Goal: Find contact information: Find contact information

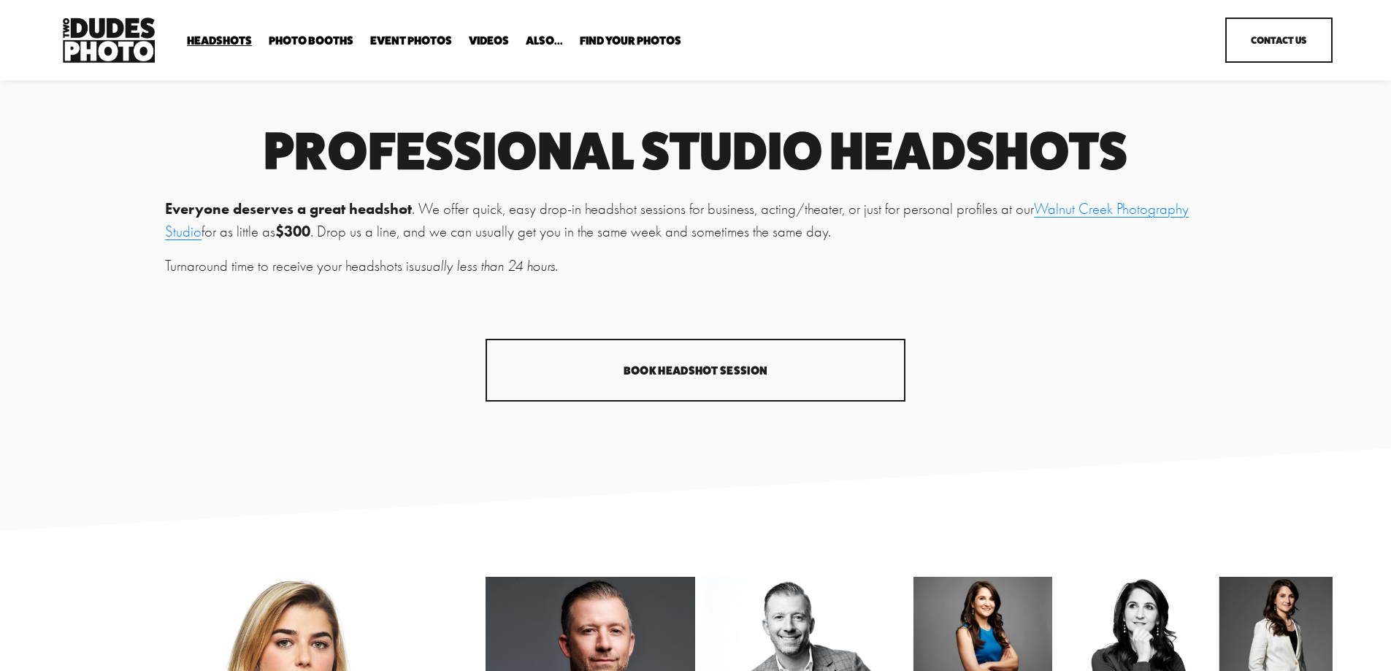
click at [498, 37] on link "Videos" at bounding box center [489, 41] width 40 height 14
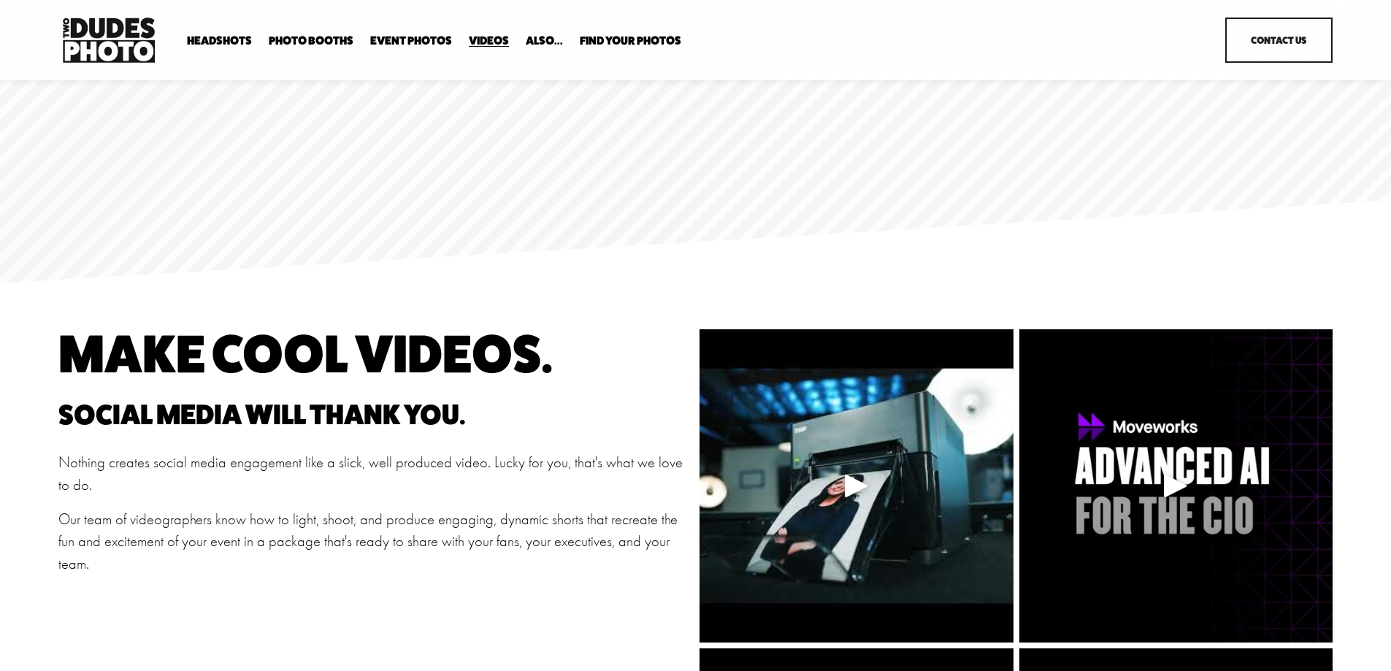
click at [410, 42] on link "Event Photos" at bounding box center [411, 41] width 82 height 14
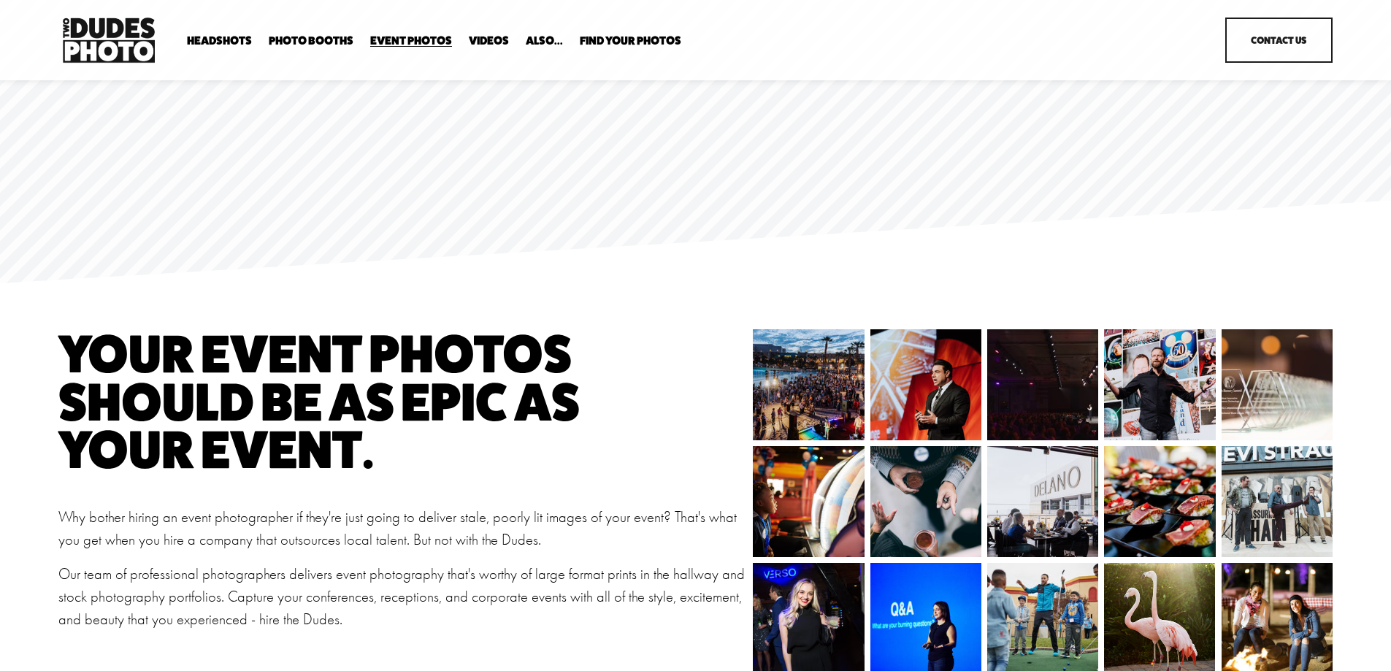
drag, startPoint x: 172, startPoint y: 23, endPoint x: 515, endPoint y: 39, distance: 342.8
click at [515, 39] on div "Headshots Expo Headshots In Your Office Executive / VIP Portraits" at bounding box center [627, 40] width 1139 height 53
copy div "Headshots Expo Headshots In Your Office Executive / VIP Portraits Drop-In Heads…"
drag, startPoint x: 526, startPoint y: 21, endPoint x: 636, endPoint y: 145, distance: 166.0
click at [634, 66] on div "Headshots Expo Headshots In Your Office Executive / VIP Portraits" at bounding box center [627, 40] width 1139 height 53
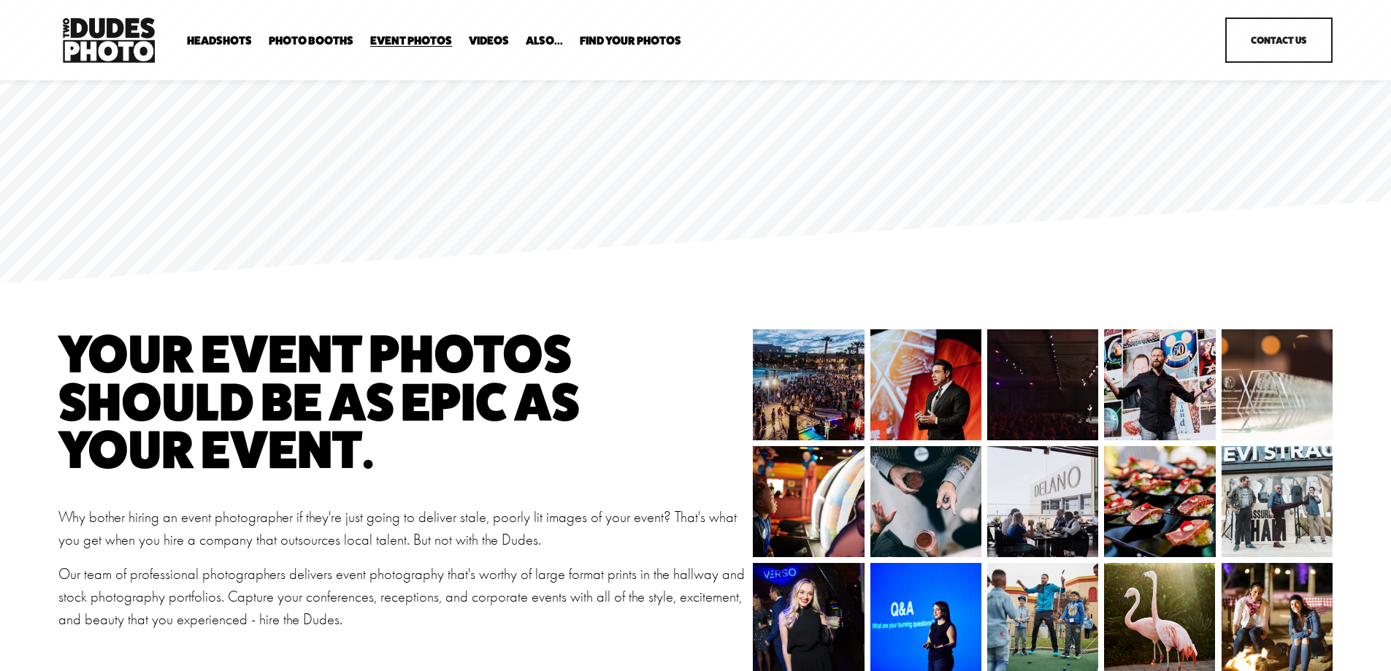
copy nav "Headshots Expo Headshots In Your Office Executive / VIP Portraits Drop-In Heads…"
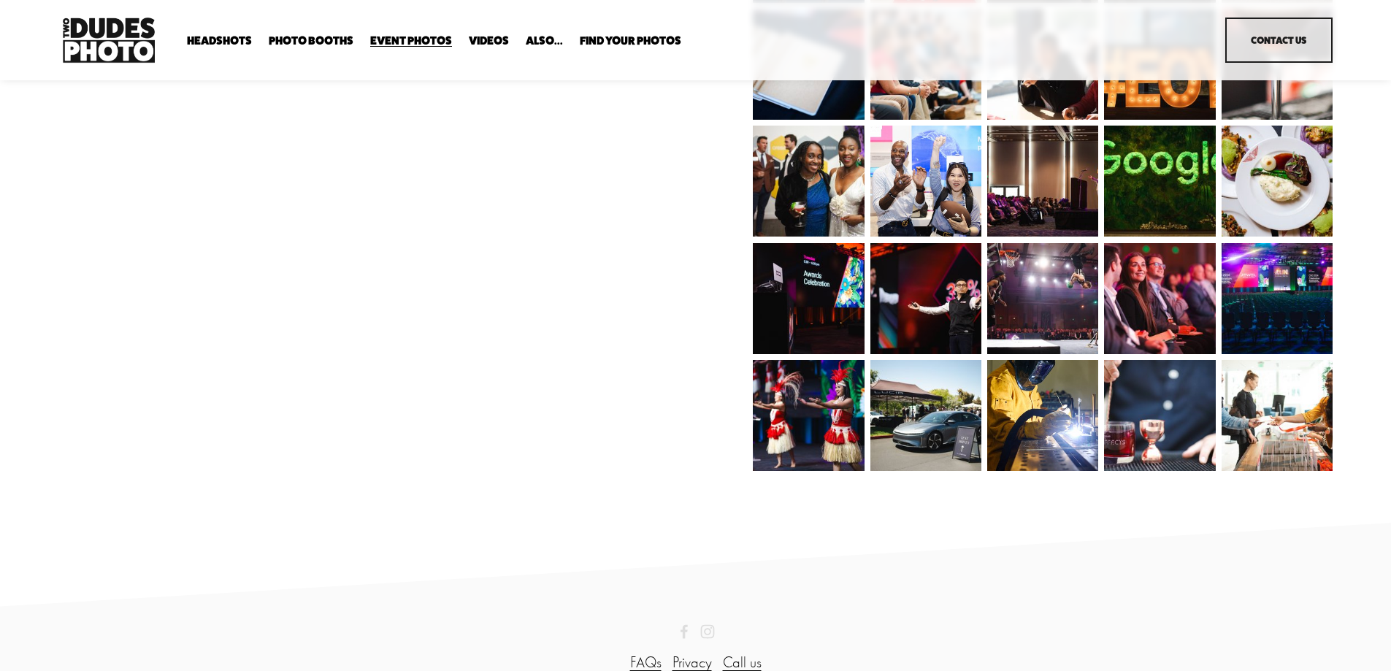
scroll to position [1410, 0]
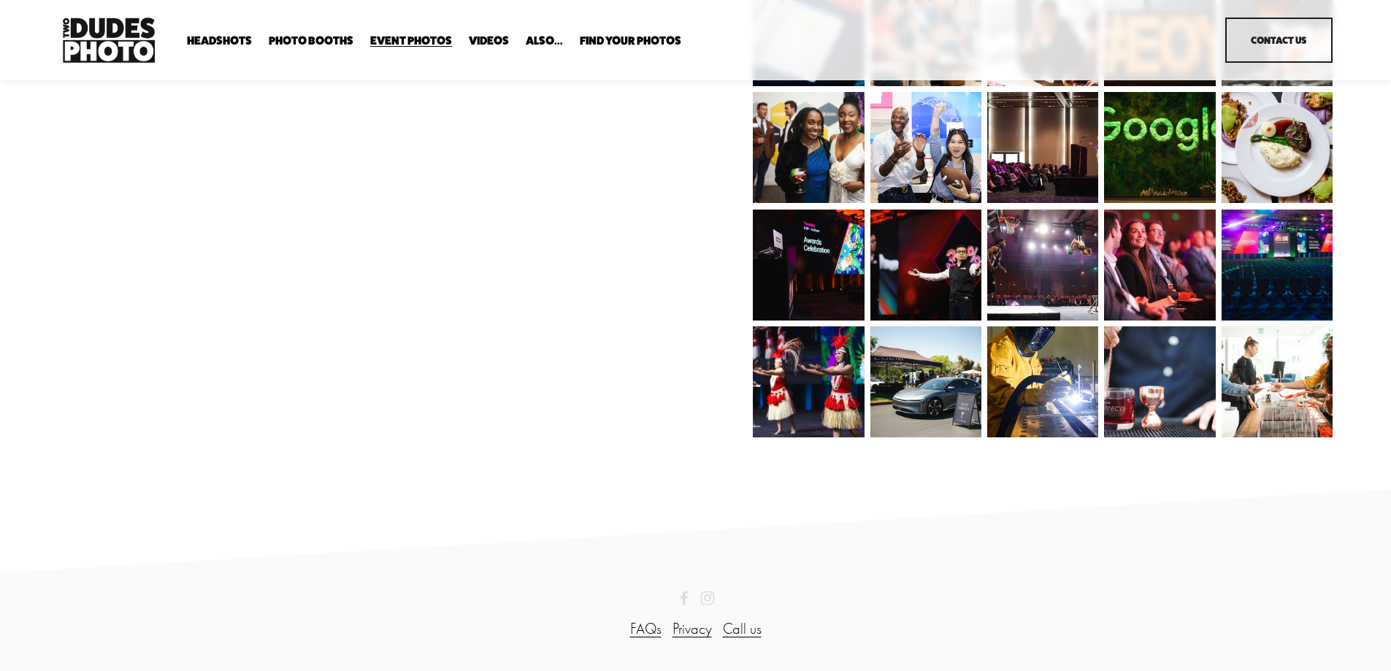
click at [738, 629] on link "Call us" at bounding box center [742, 629] width 39 height 23
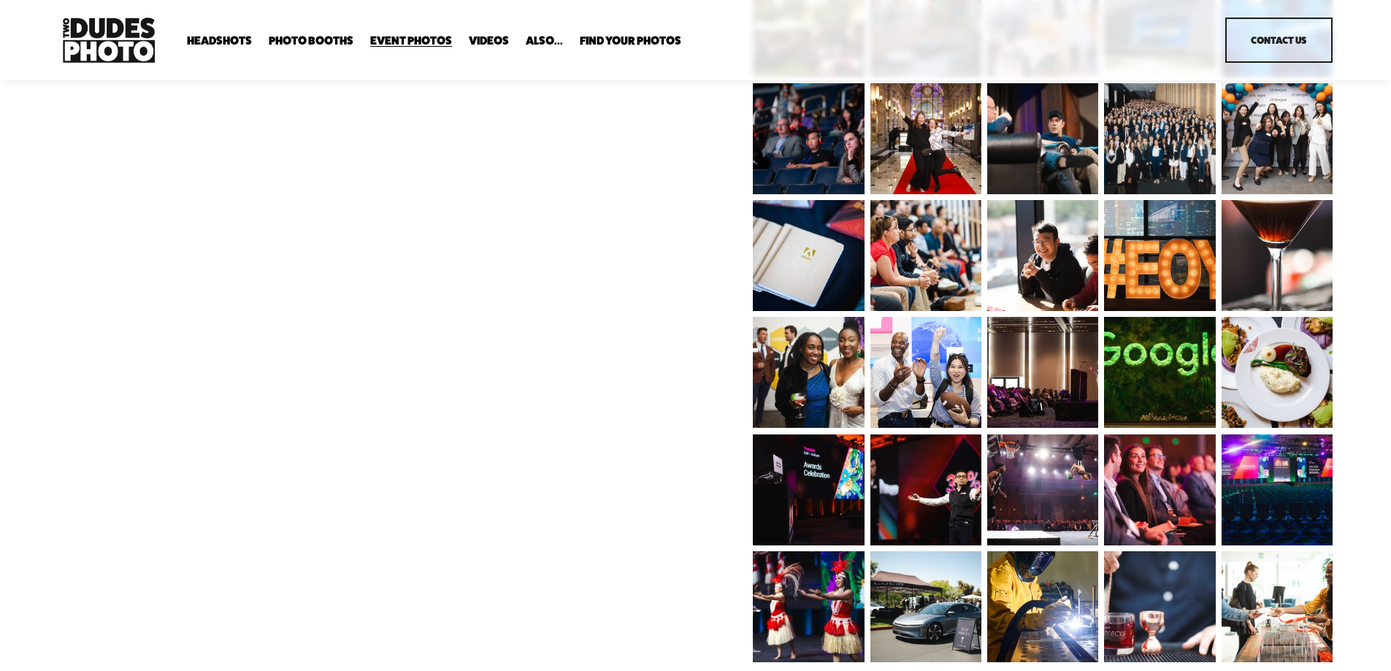
scroll to position [231, 0]
